Goal: Find specific page/section: Find specific page/section

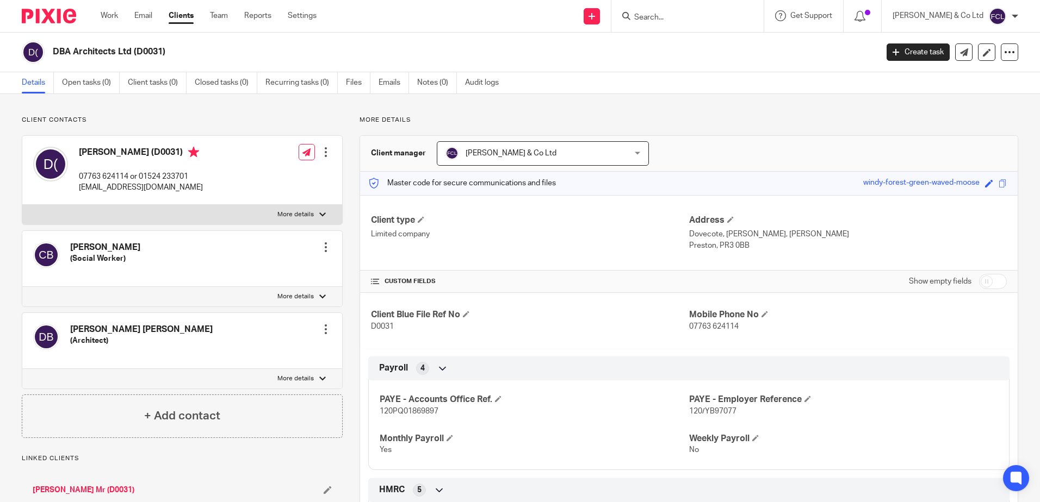
drag, startPoint x: 679, startPoint y: 18, endPoint x: 685, endPoint y: 20, distance: 6.7
click at [679, 18] on input "Search" at bounding box center [682, 18] width 98 height 10
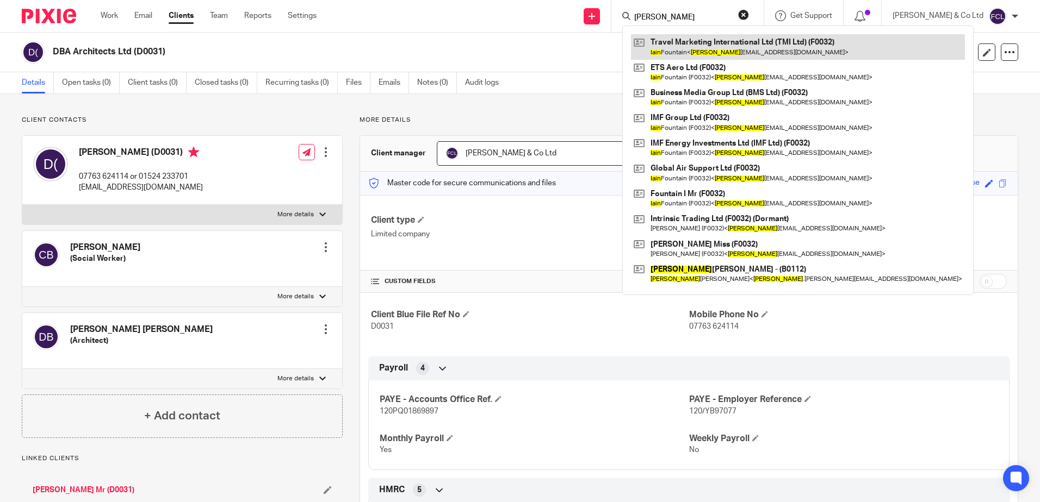
type input "[PERSON_NAME]"
click at [787, 49] on link at bounding box center [798, 46] width 334 height 25
